Goal: Transaction & Acquisition: Purchase product/service

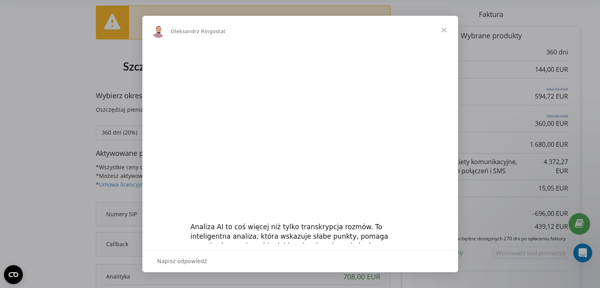
scroll to position [44, 0]
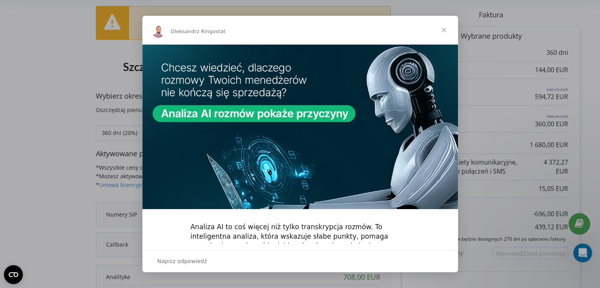
click at [444, 28] on span "Zamknij" at bounding box center [443, 30] width 28 height 28
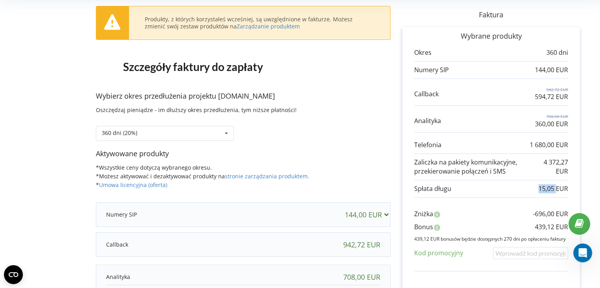
drag, startPoint x: 537, startPoint y: 188, endPoint x: 555, endPoint y: 186, distance: 18.7
click at [555, 186] on div "Spłata długu 15,05 EUR" at bounding box center [491, 188] width 154 height 9
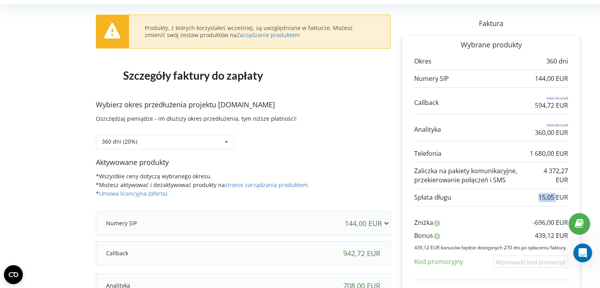
scroll to position [37, 0]
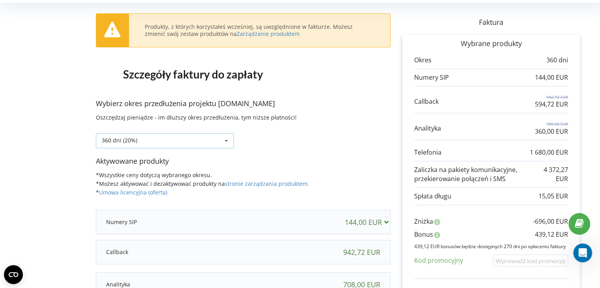
click at [227, 141] on icon at bounding box center [226, 141] width 12 height 15
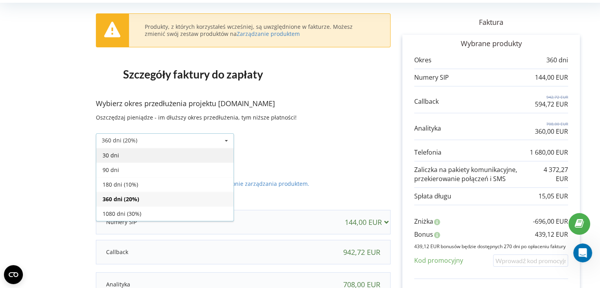
click at [142, 153] on div "30 dni" at bounding box center [164, 155] width 137 height 15
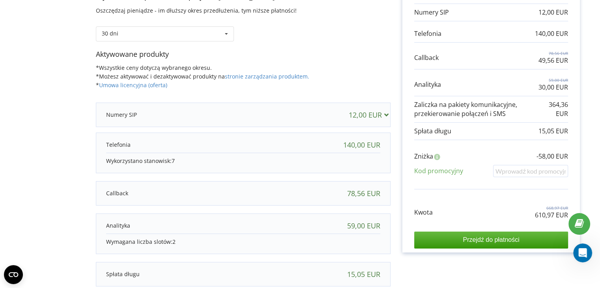
scroll to position [117, 0]
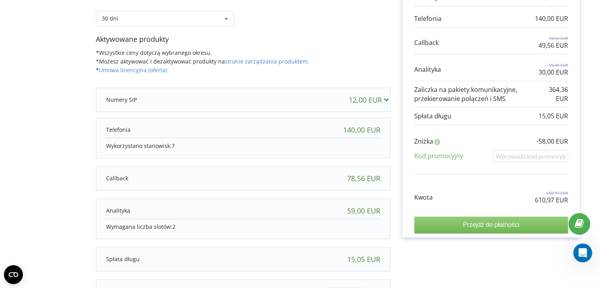
click at [517, 222] on input "Przejdź do płatności" at bounding box center [491, 224] width 154 height 17
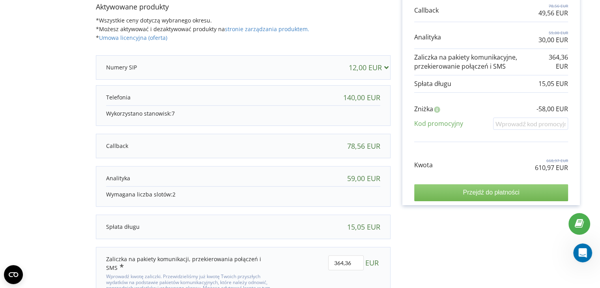
scroll to position [197, 0]
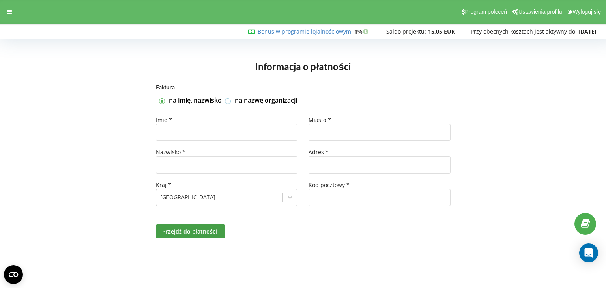
click at [228, 98] on label at bounding box center [228, 98] width 7 height 0
click at [228, 101] on input "na nazwę organizacji" at bounding box center [228, 101] width 7 height 7
checkbox input "true"
checkbox input "false"
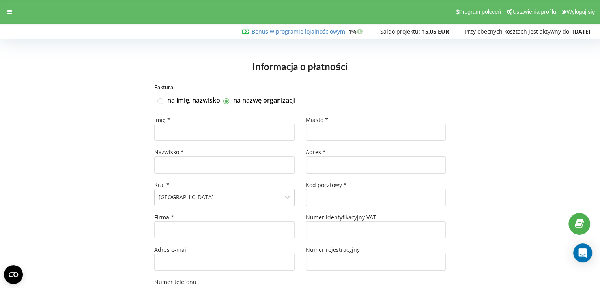
type input "+380"
click at [11, 11] on icon at bounding box center [9, 12] width 5 height 6
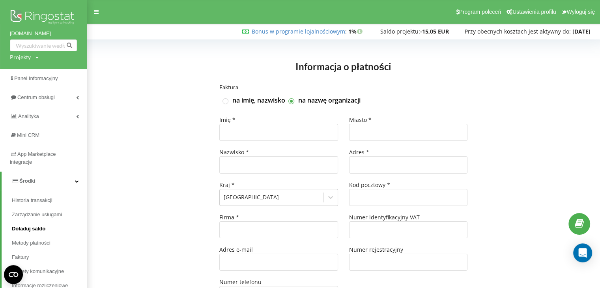
click at [32, 226] on span "Doładuj saldo" at bounding box center [29, 229] width 34 height 8
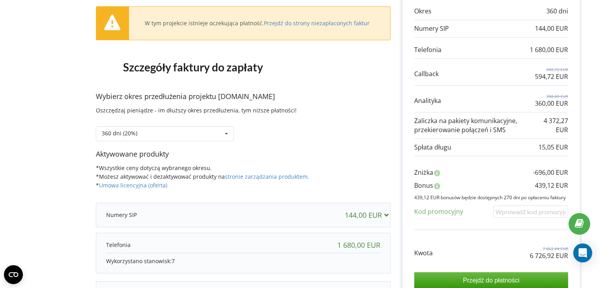
scroll to position [90, 0]
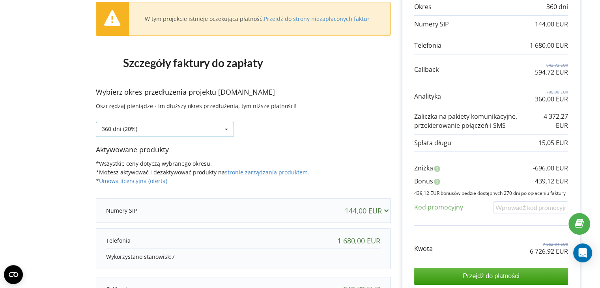
click at [224, 127] on icon at bounding box center [226, 129] width 12 height 15
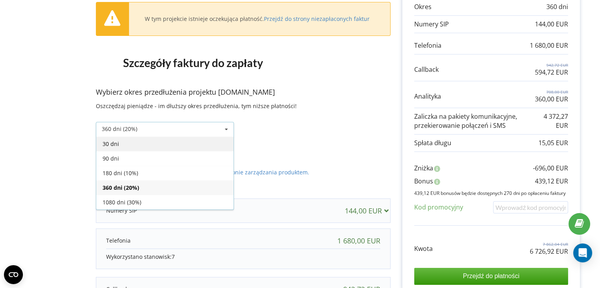
click at [142, 144] on div "30 dni" at bounding box center [164, 143] width 137 height 15
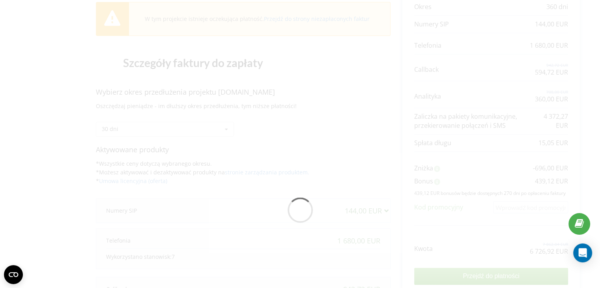
scroll to position [69, 0]
